Goal: Task Accomplishment & Management: Use online tool/utility

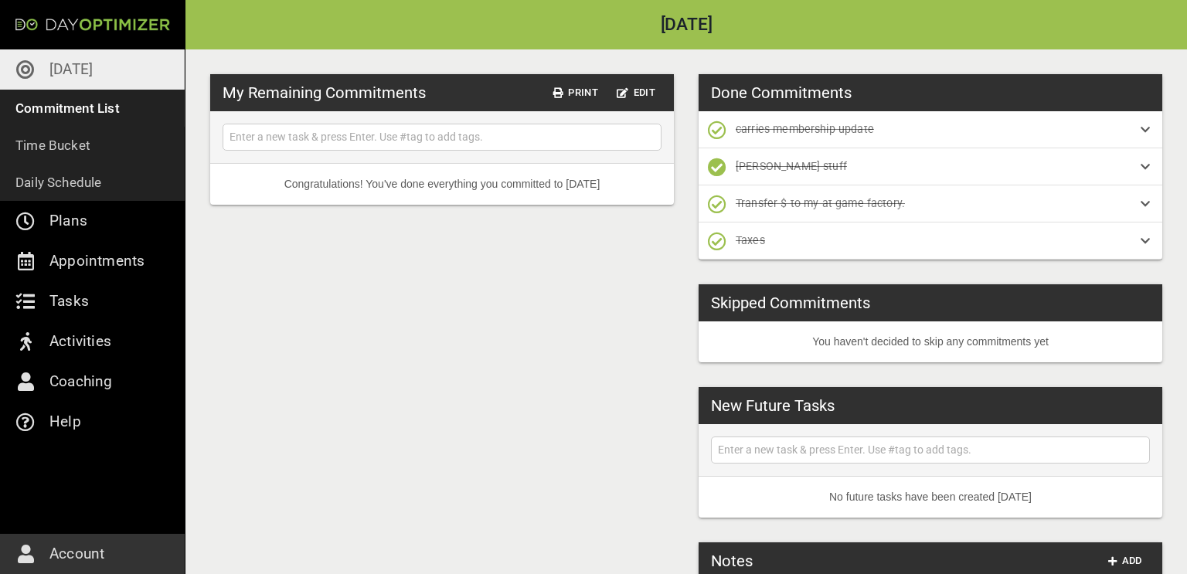
click at [56, 75] on p "[DATE]" at bounding box center [70, 69] width 43 height 25
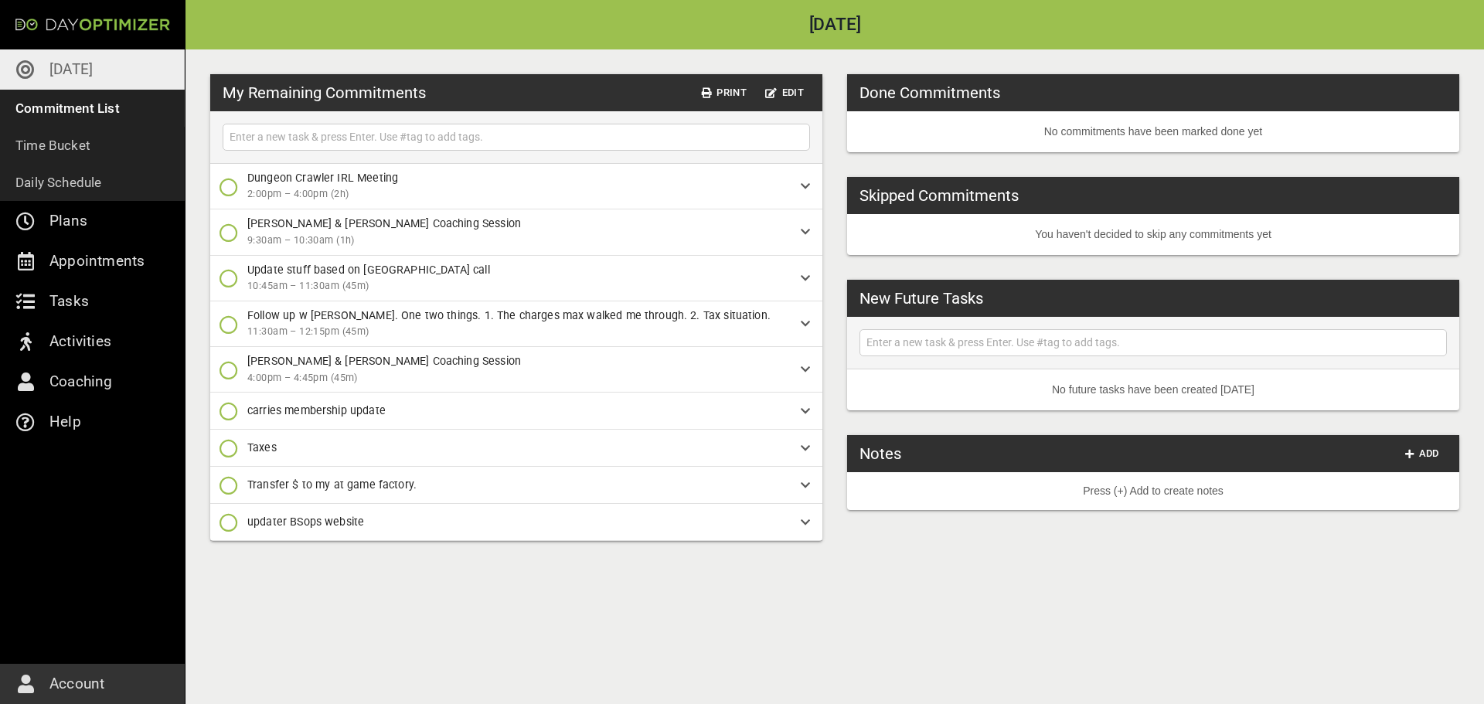
click at [606, 138] on input "text" at bounding box center [516, 137] width 580 height 19
type input "Have max test [PERSON_NAME] update & provide feedback"
